Goal: Task Accomplishment & Management: Manage account settings

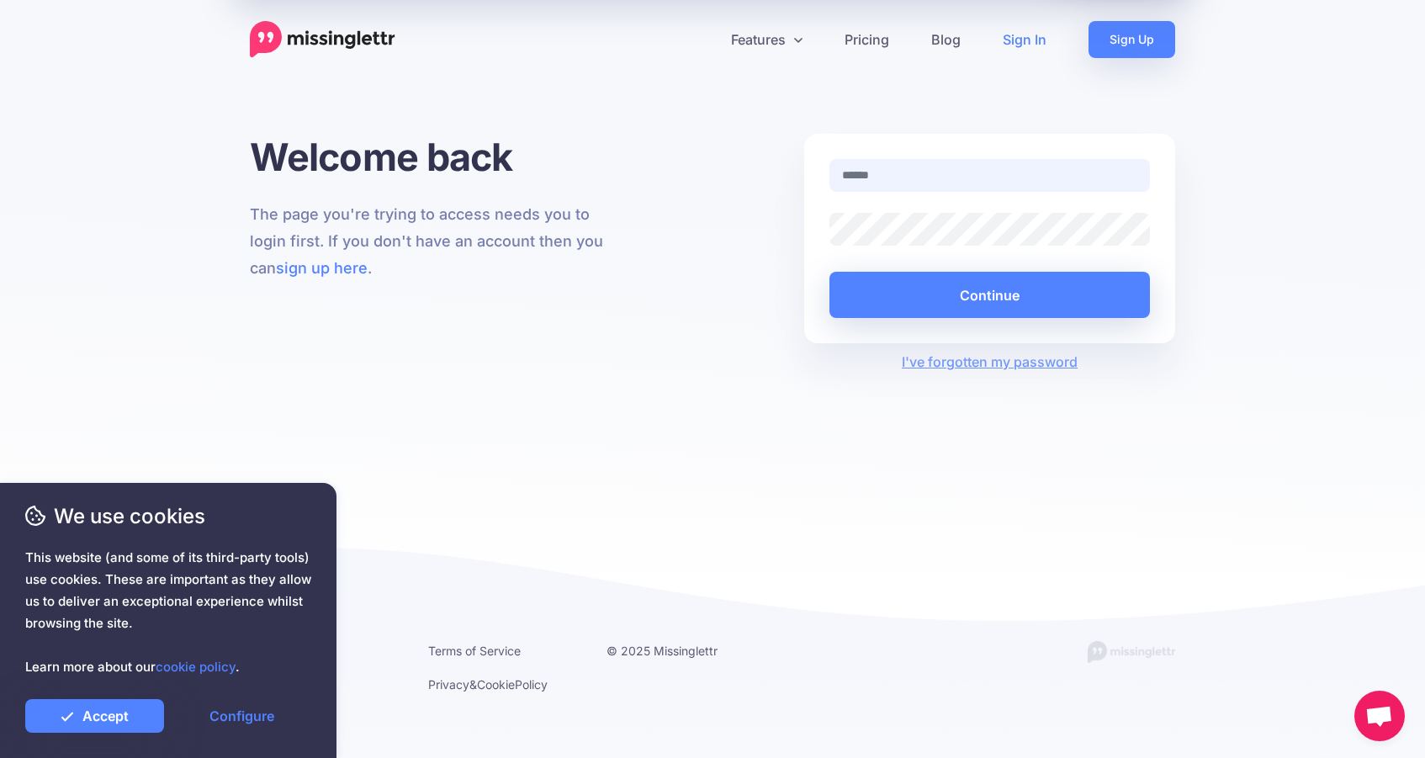
type input "**********"
click at [989, 294] on button "Continue" at bounding box center [989, 295] width 321 height 46
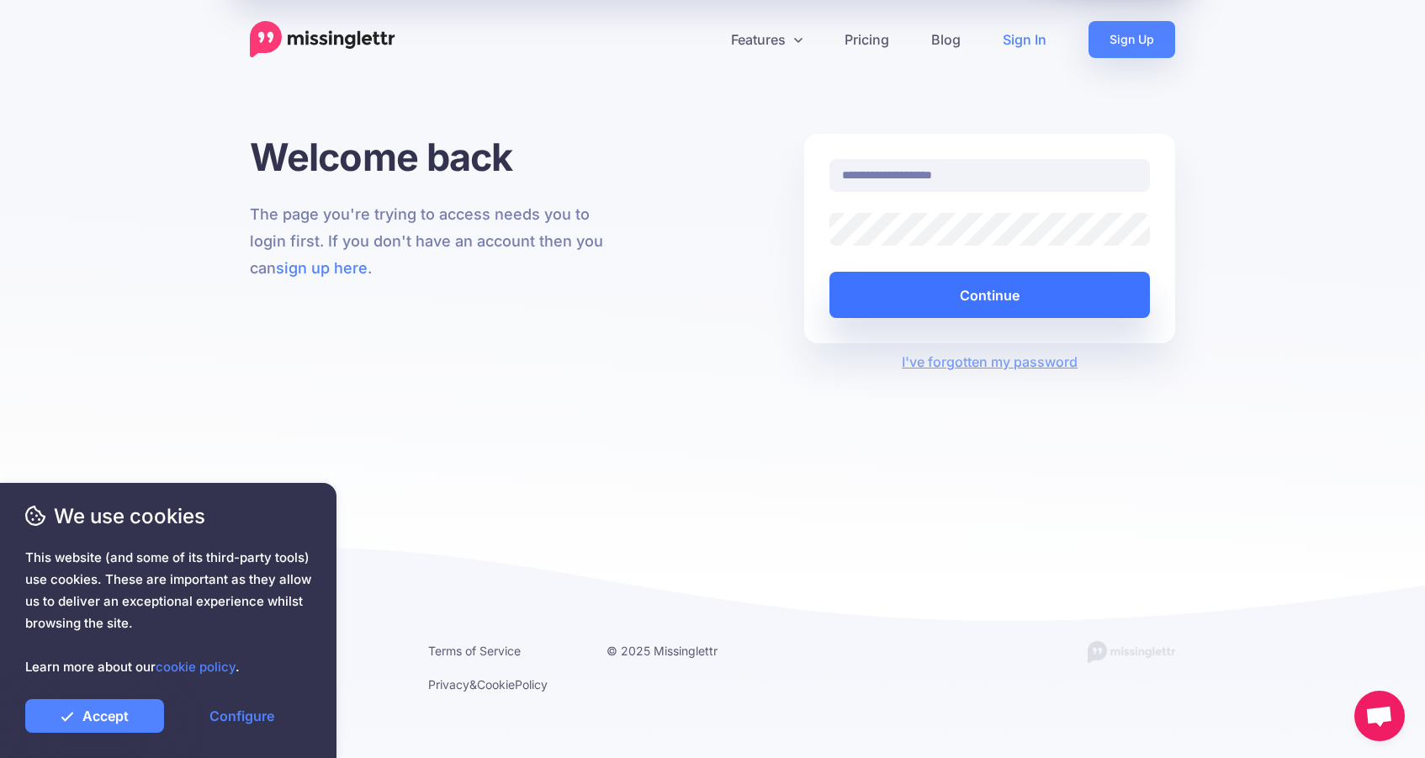
click at [969, 305] on button "Continue" at bounding box center [989, 295] width 321 height 46
click at [985, 300] on button "Continue" at bounding box center [989, 295] width 321 height 46
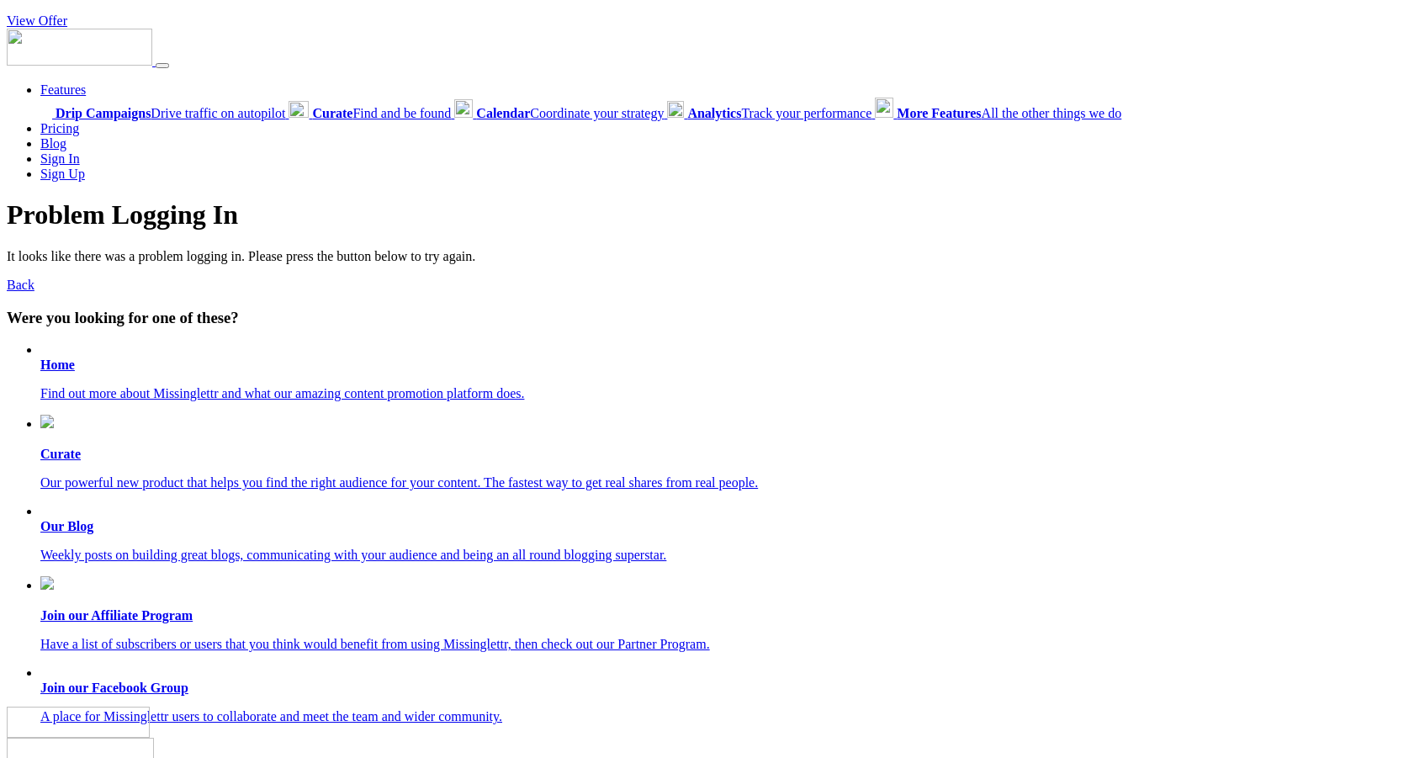
click at [19, 278] on link "Back" at bounding box center [21, 285] width 28 height 14
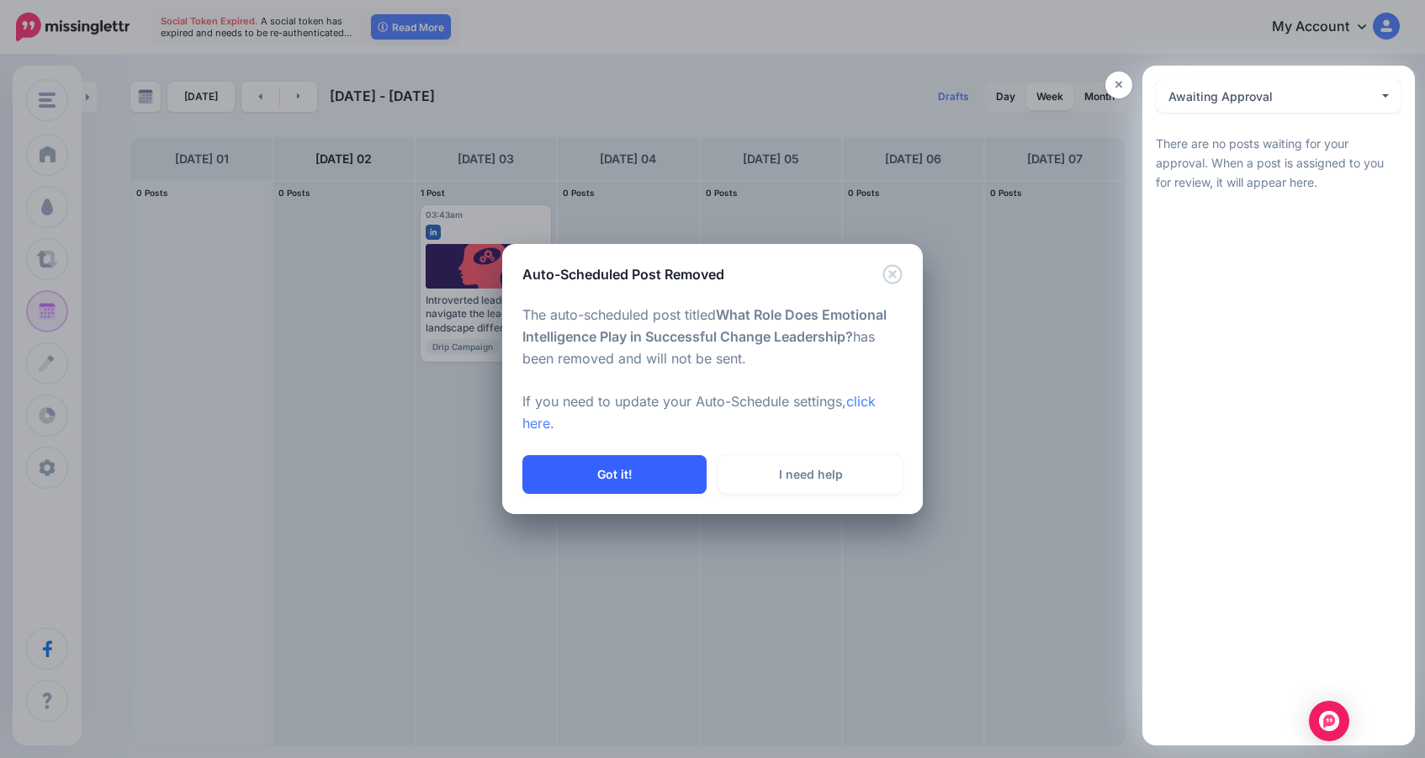
click at [600, 472] on button "Got it!" at bounding box center [614, 474] width 184 height 39
